Goal: Information Seeking & Learning: Learn about a topic

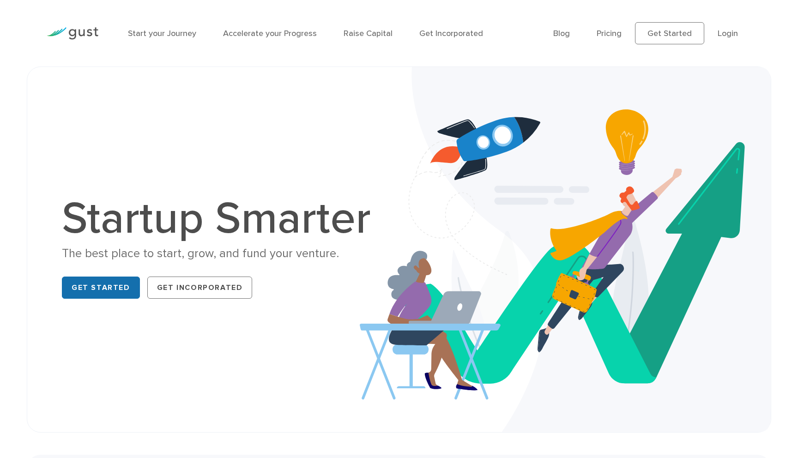
click at [88, 285] on link "Get Started" at bounding box center [101, 288] width 78 height 22
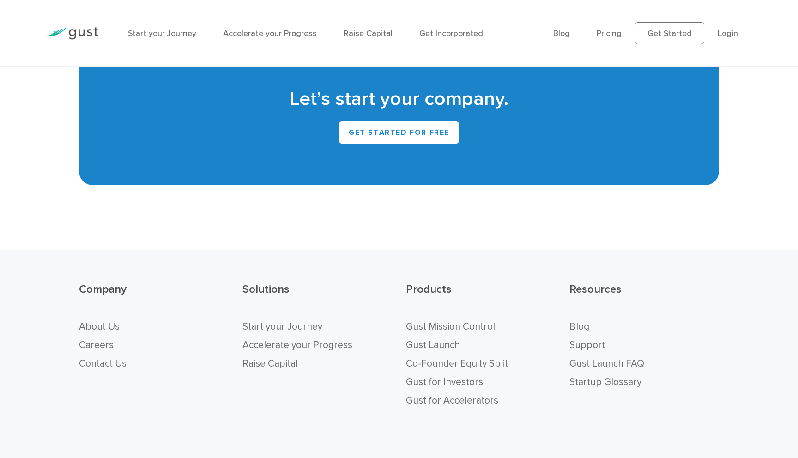
scroll to position [4151, 0]
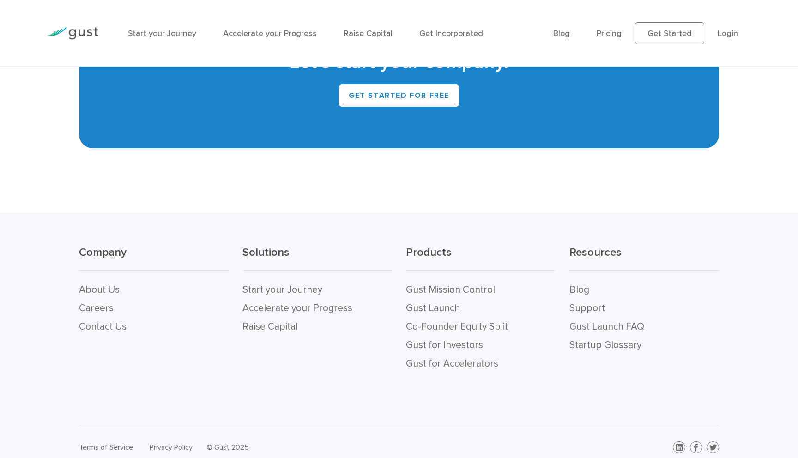
click at [110, 290] on div "Company About Us Careers Contact Us" at bounding box center [154, 290] width 150 height 91
click at [99, 296] on link "About Us" at bounding box center [99, 290] width 41 height 12
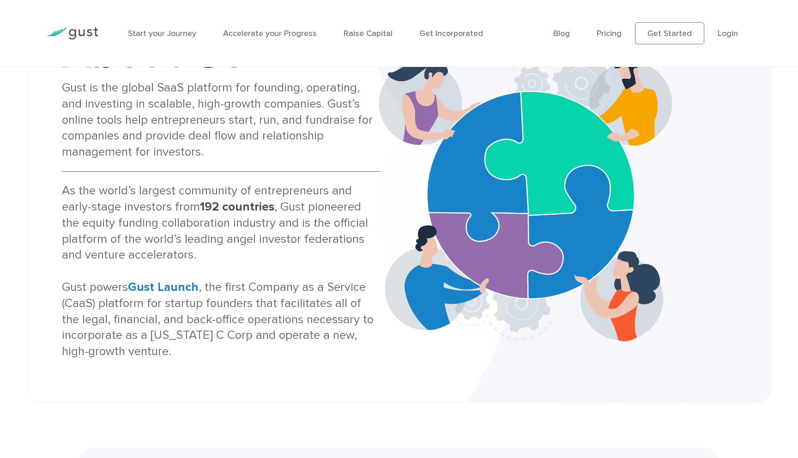
scroll to position [79, 0]
click at [149, 281] on strong "Gust Launch" at bounding box center [163, 286] width 71 height 14
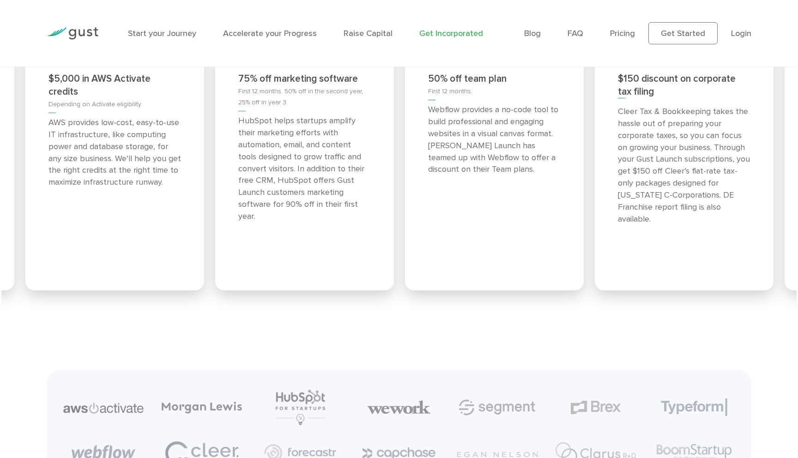
scroll to position [4202, 0]
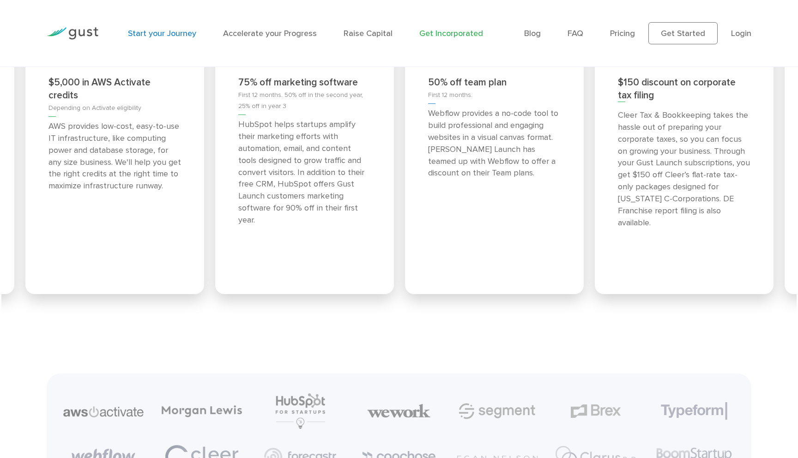
drag, startPoint x: 201, startPoint y: 35, endPoint x: 188, endPoint y: 33, distance: 13.9
click at [198, 35] on ul "Start your Journey Accelerate your Progress Raise Capital Get Incorporated" at bounding box center [319, 33] width 382 height 12
click at [184, 33] on link "Start your Journey" at bounding box center [162, 34] width 68 height 10
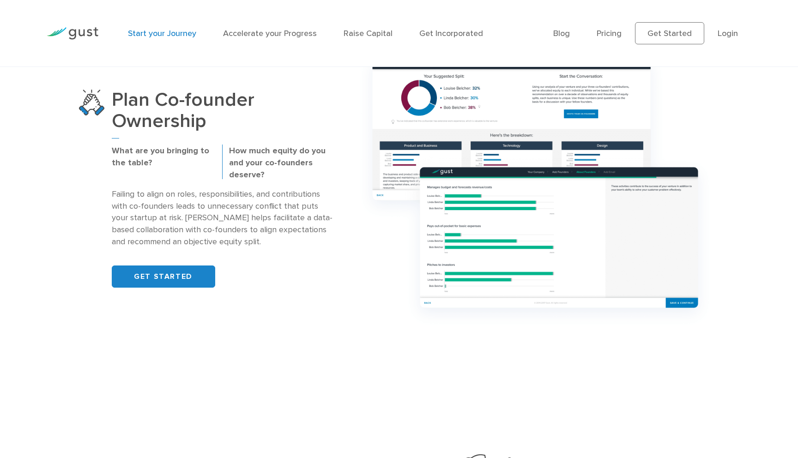
scroll to position [740, 0]
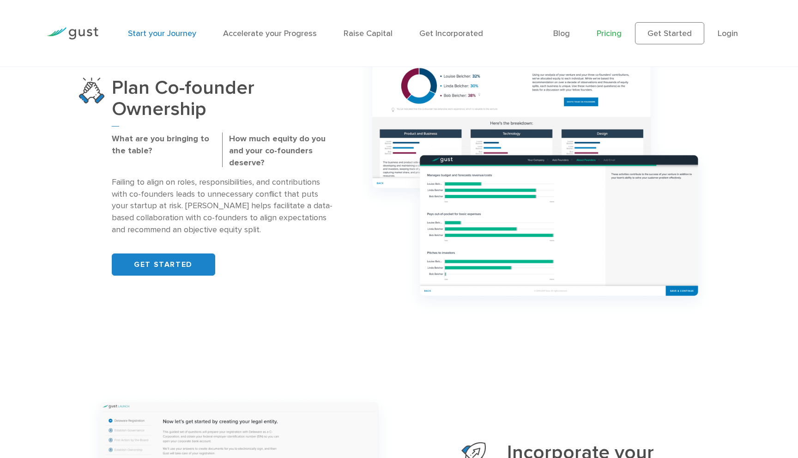
click at [608, 37] on link "Pricing" at bounding box center [609, 34] width 25 height 10
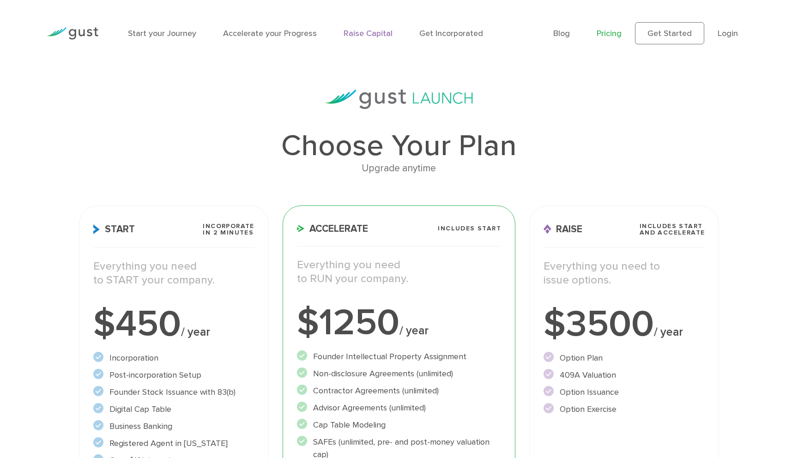
click at [374, 31] on link "Raise Capital" at bounding box center [368, 34] width 49 height 10
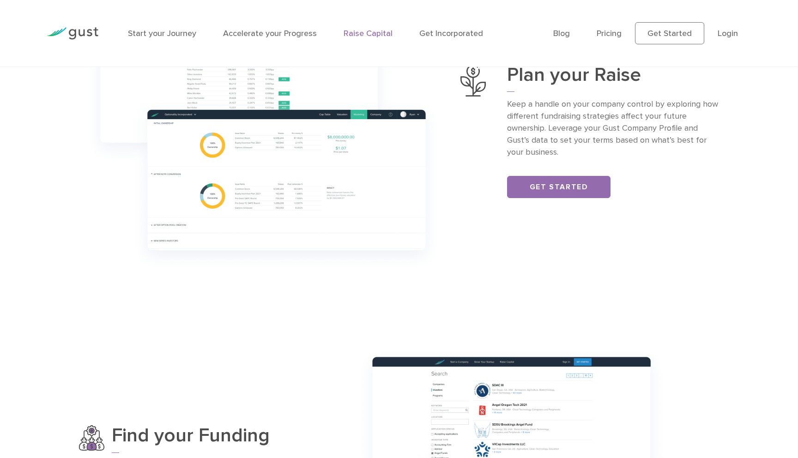
scroll to position [479, 0]
